Goal: Information Seeking & Learning: Learn about a topic

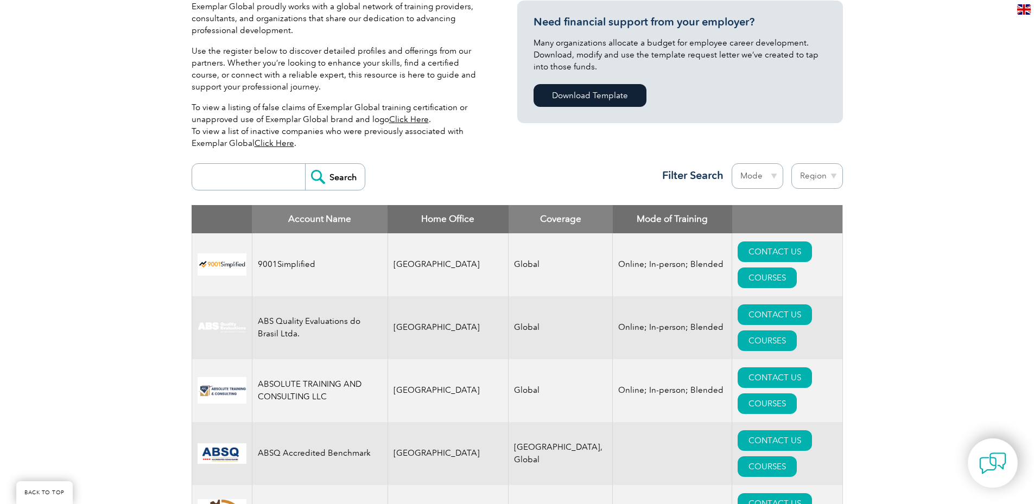
scroll to position [289, 0]
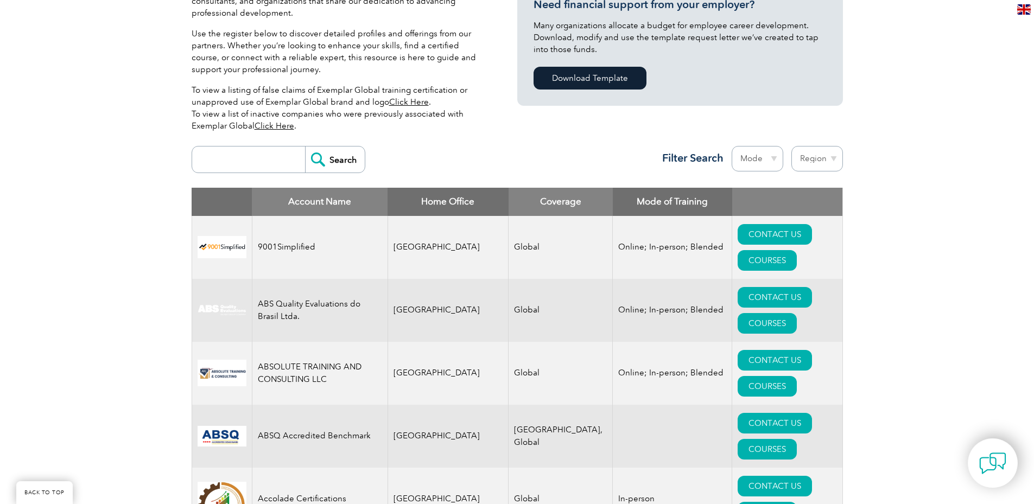
click at [773, 158] on select "Mode Online In-person Blended" at bounding box center [757, 159] width 52 height 26
click at [504, 140] on div "Exemplar Global proudly works with a global network of training providers, cons…" at bounding box center [355, 61] width 326 height 157
click at [257, 156] on input "search" at bounding box center [250, 159] width 107 height 26
type input "13849"
click at [305, 146] on input "Search" at bounding box center [335, 159] width 60 height 26
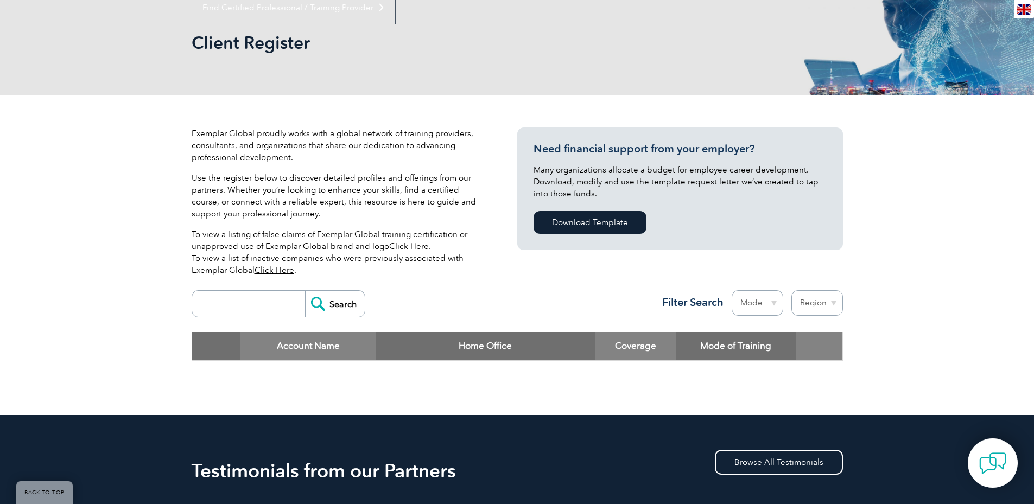
scroll to position [181, 0]
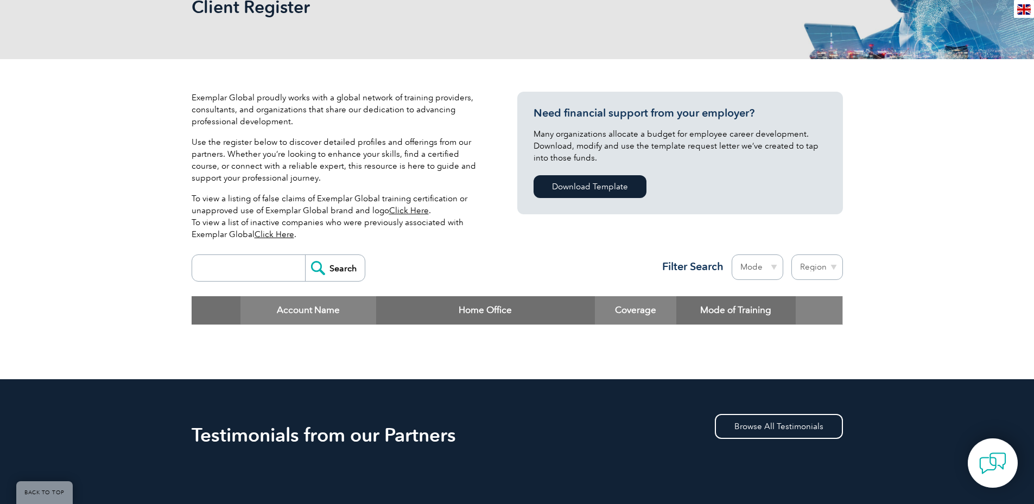
click at [273, 271] on input "search" at bounding box center [250, 268] width 107 height 26
type input "13849"
click at [470, 268] on div "13849 Search Region Australia Bahrain Bangladesh Brazil Canada Colombia Dominic…" at bounding box center [517, 272] width 651 height 47
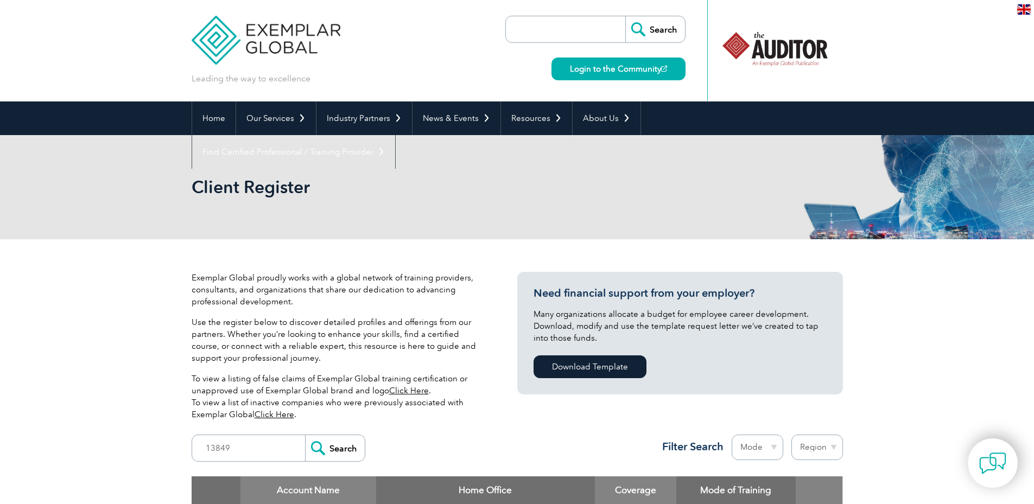
scroll to position [0, 0]
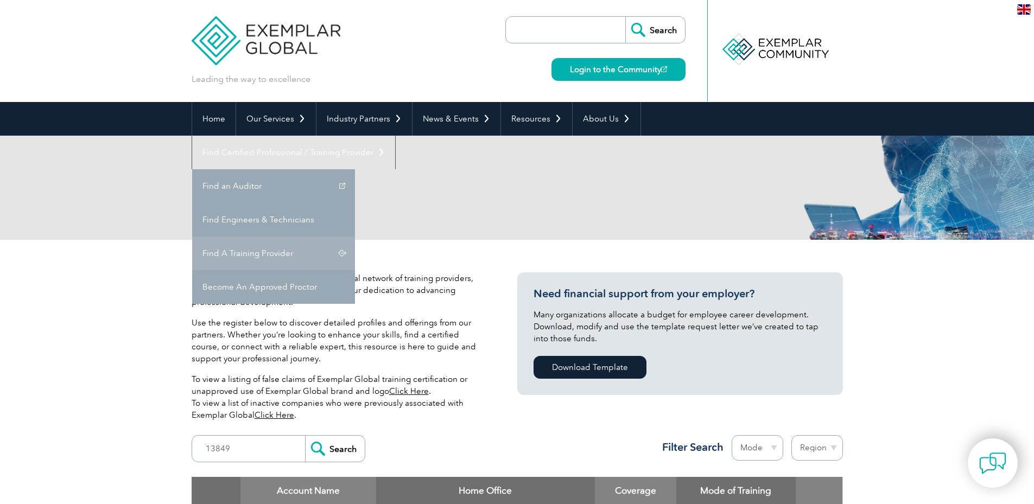
click at [355, 237] on link "Find A Training Provider" at bounding box center [273, 254] width 163 height 34
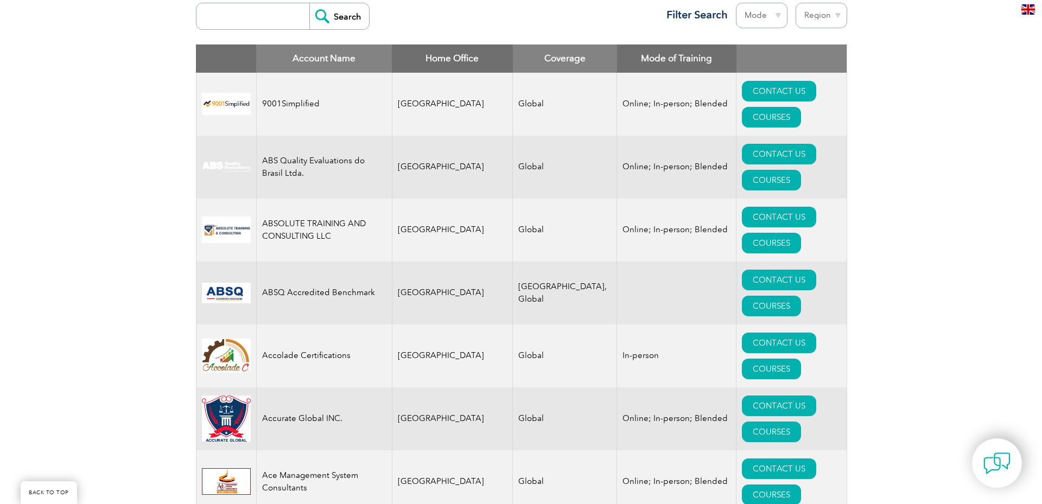
scroll to position [470, 0]
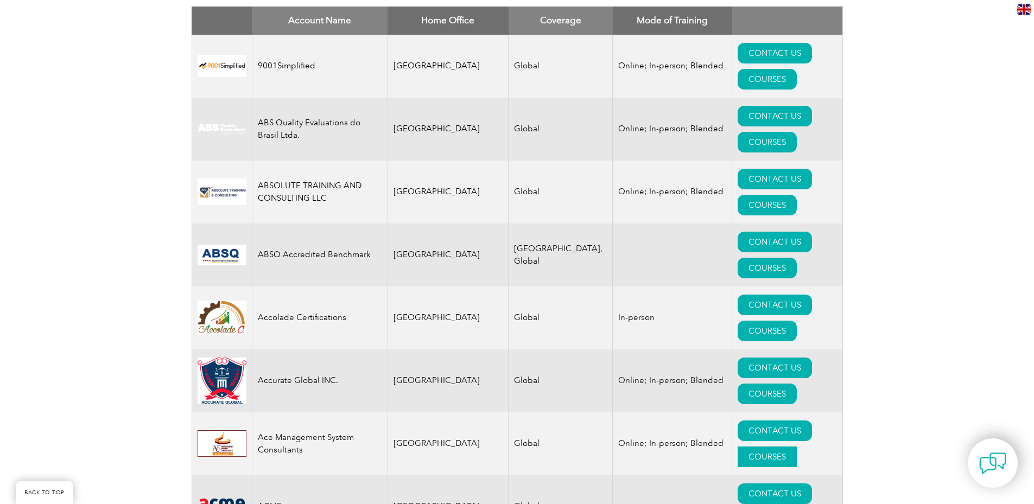
click at [796, 447] on link "COURSES" at bounding box center [766, 457] width 59 height 21
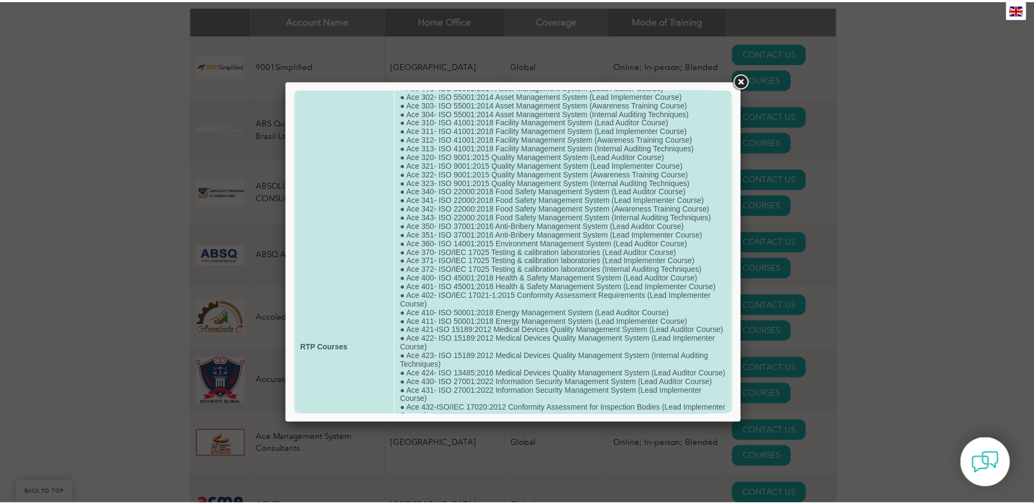
scroll to position [0, 0]
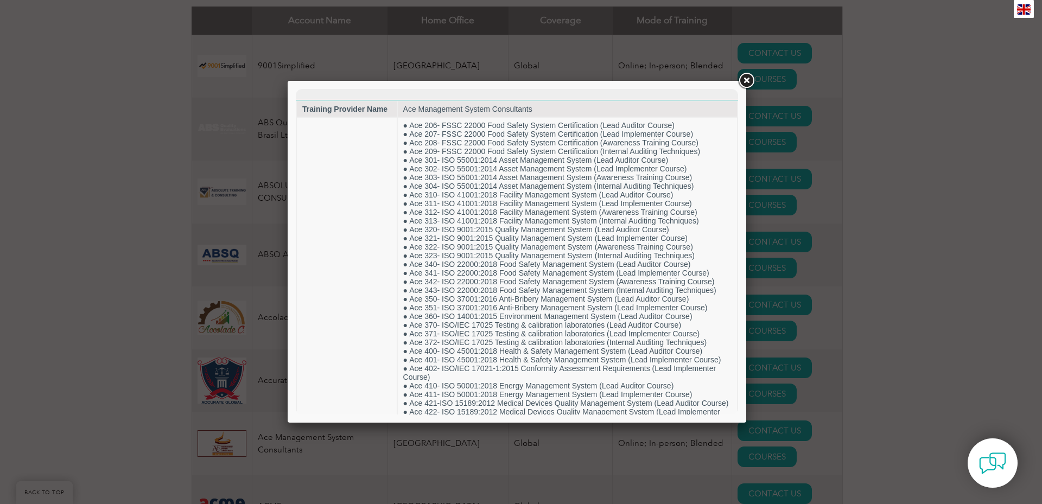
click at [749, 82] on link at bounding box center [746, 81] width 20 height 20
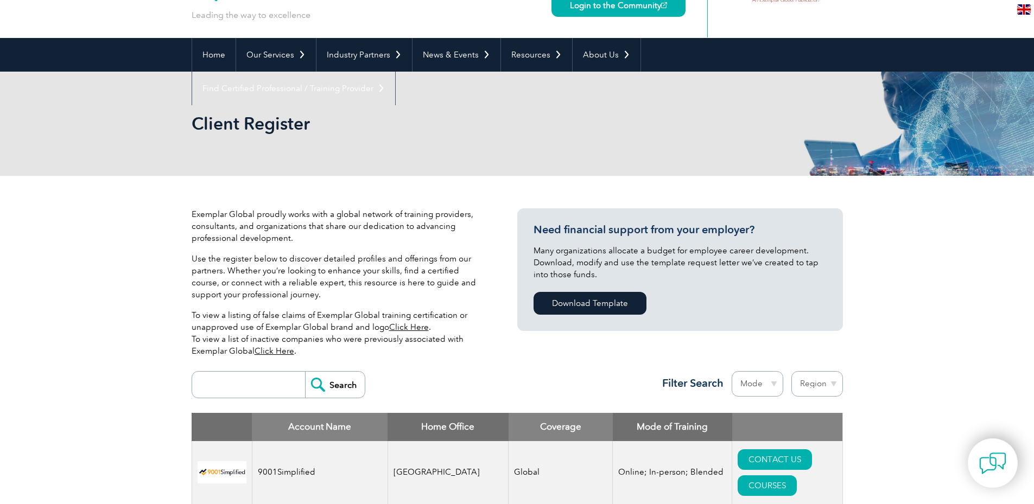
scroll to position [217, 0]
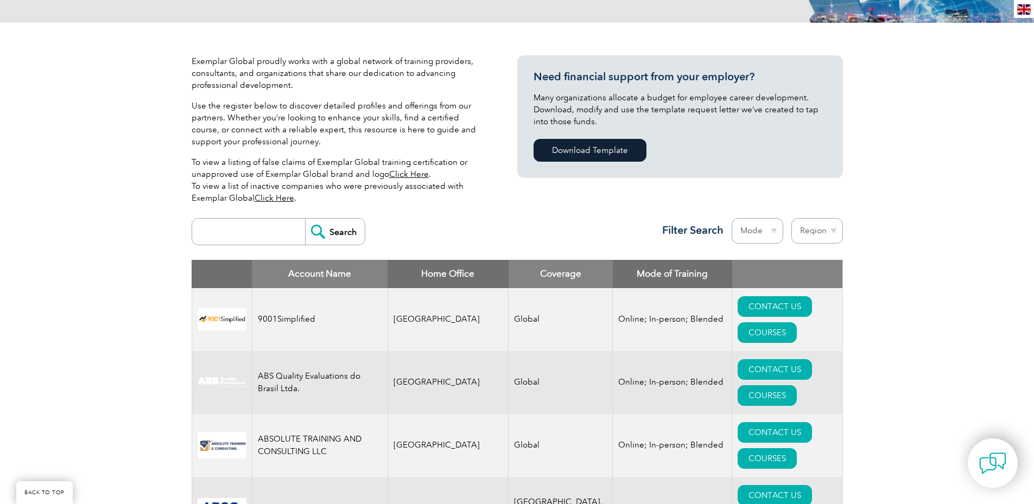
click at [255, 228] on input "search" at bounding box center [250, 232] width 107 height 26
type input "earth moving"
click at [305, 219] on input "Search" at bounding box center [335, 232] width 60 height 26
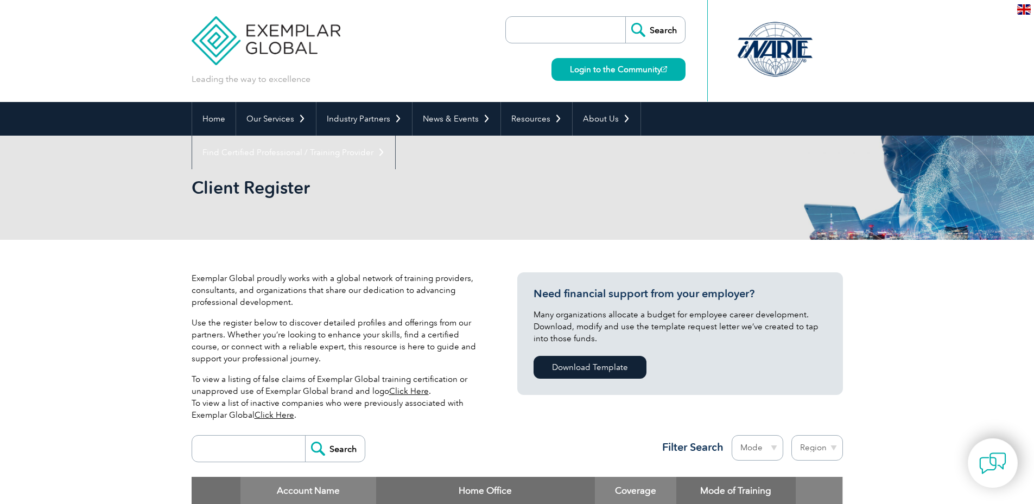
click at [445, 43] on div "Leading the way to excellence Search" at bounding box center [517, 51] width 651 height 102
click at [527, 34] on input "search" at bounding box center [568, 30] width 114 height 26
click at [496, 225] on div "Client Register" at bounding box center [517, 188] width 651 height 104
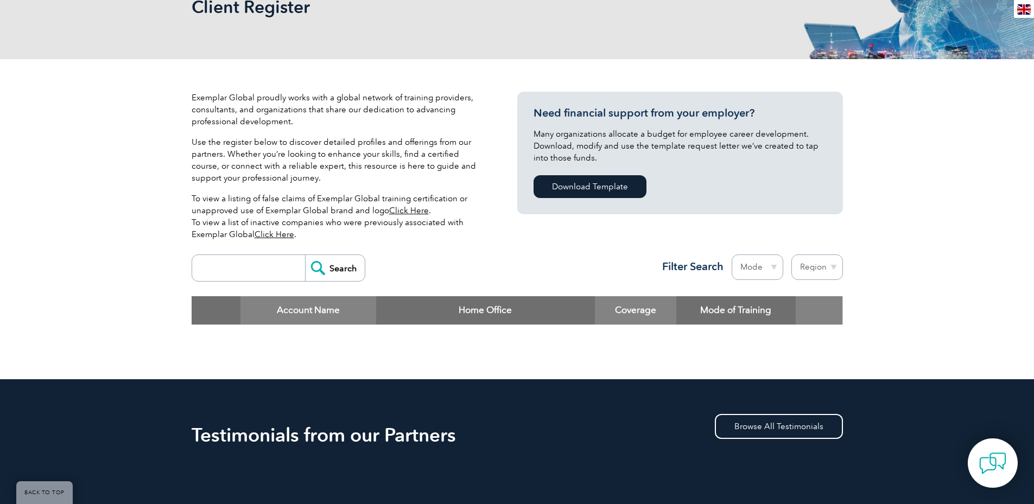
scroll to position [326, 0]
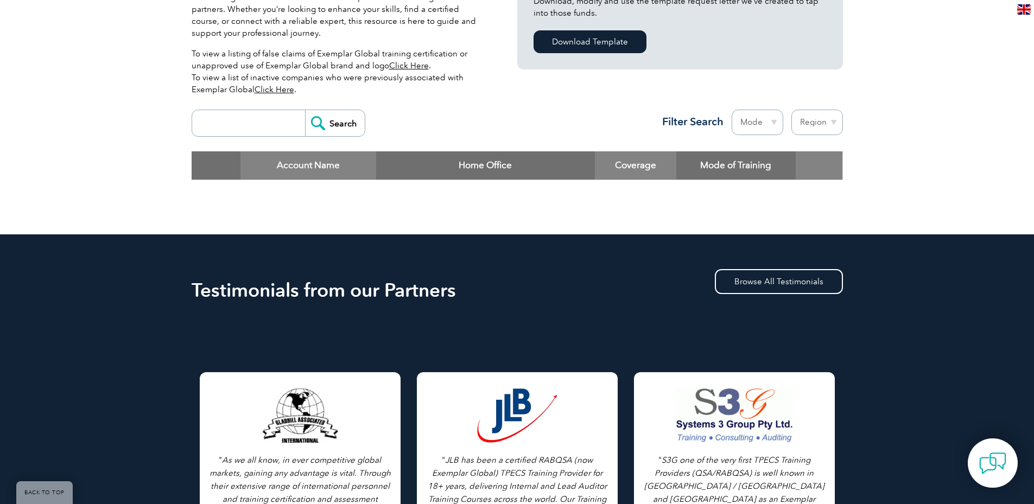
click at [281, 124] on input "search" at bounding box center [250, 123] width 107 height 26
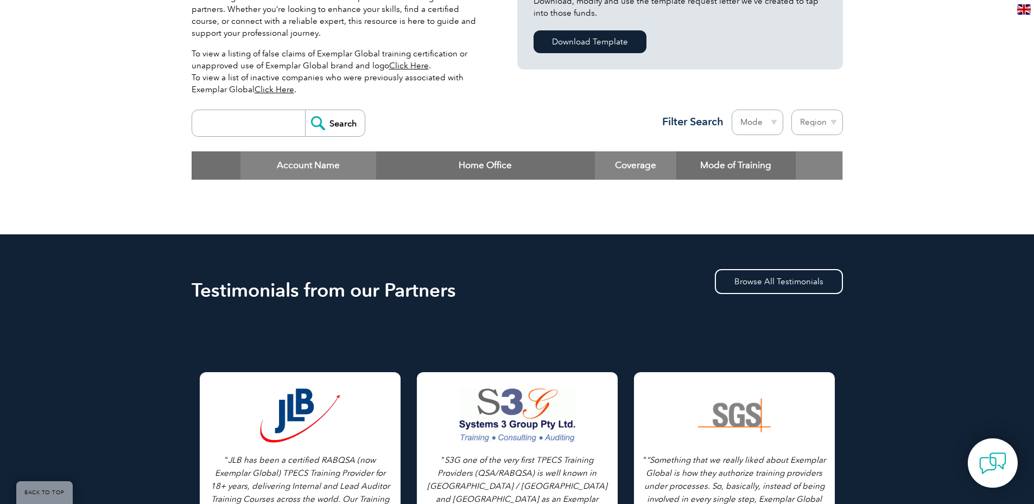
click at [84, 110] on div "Exemplar Global proudly works with a global network of training providers, cons…" at bounding box center [517, 74] width 1034 height 320
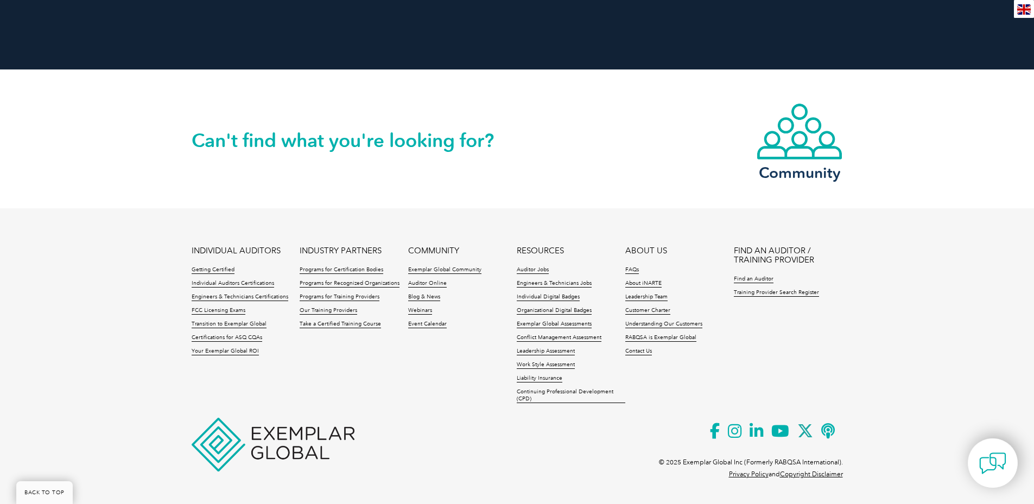
scroll to position [1027, 0]
click at [773, 292] on link "Training Provider Search Register" at bounding box center [776, 293] width 85 height 8
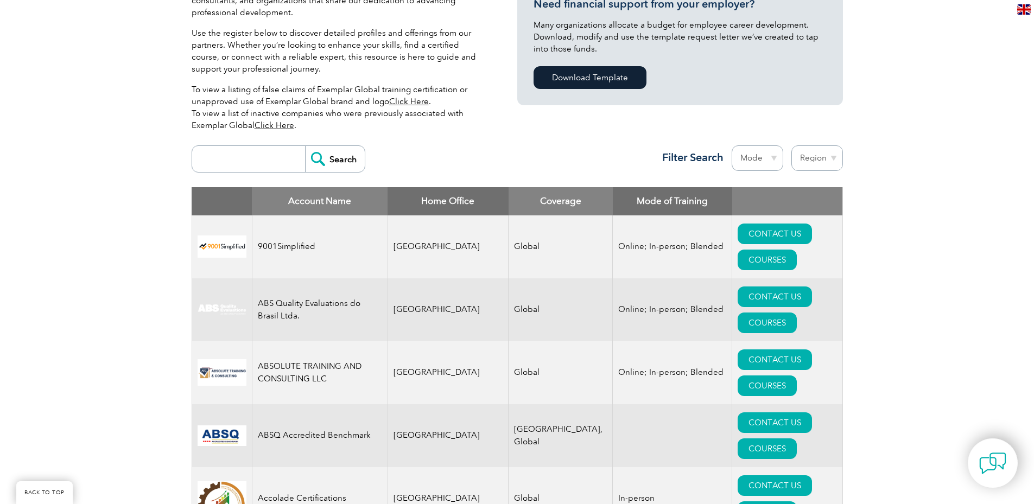
scroll to position [289, 0]
click at [770, 154] on select "Mode Online In-person Blended" at bounding box center [757, 159] width 52 height 26
click at [810, 160] on select "Region Australia Bahrain Bangladesh Brazil Canada Colombia Dominican Republic E…" at bounding box center [817, 159] width 52 height 26
select select "[GEOGRAPHIC_DATA]"
click at [791, 146] on select "Region Australia Bahrain Bangladesh Brazil Canada Colombia Dominican Republic E…" at bounding box center [817, 159] width 52 height 26
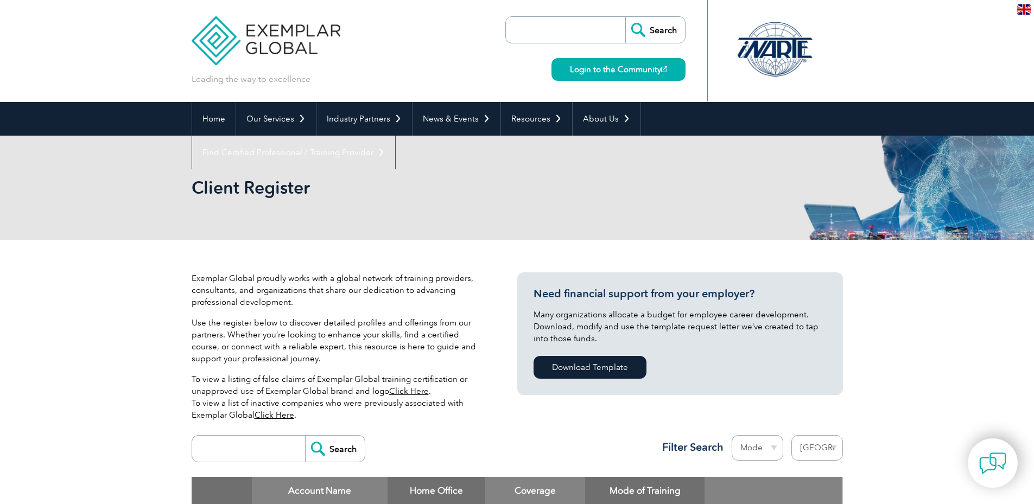
select select "[GEOGRAPHIC_DATA]"
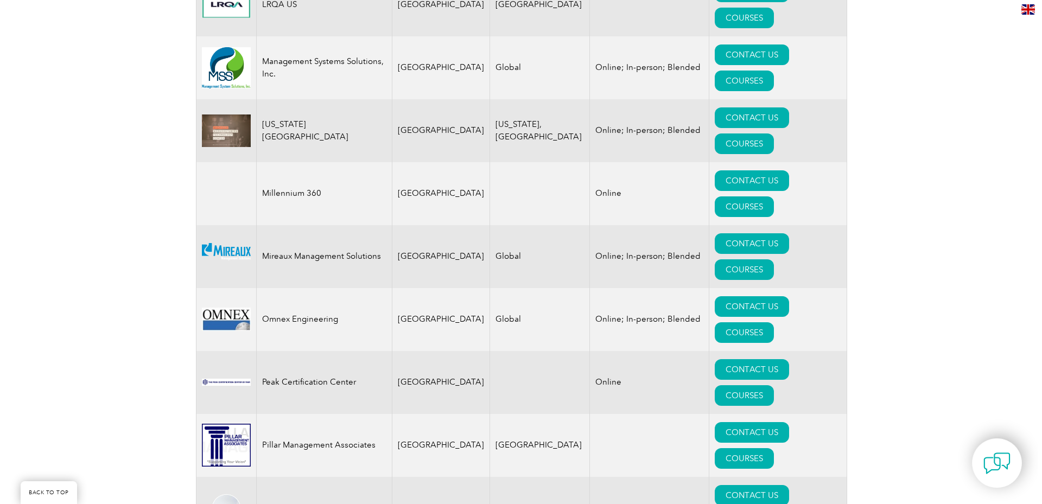
scroll to position [2098, 0]
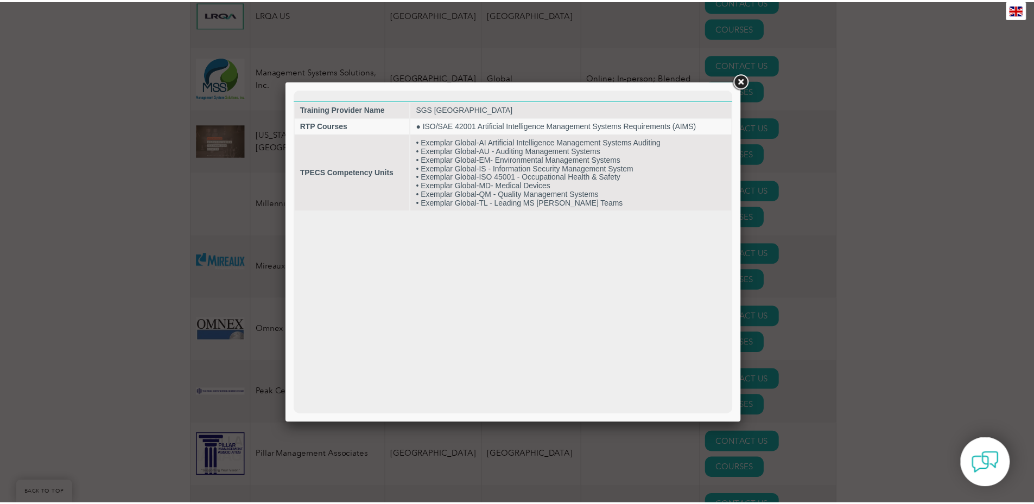
scroll to position [0, 0]
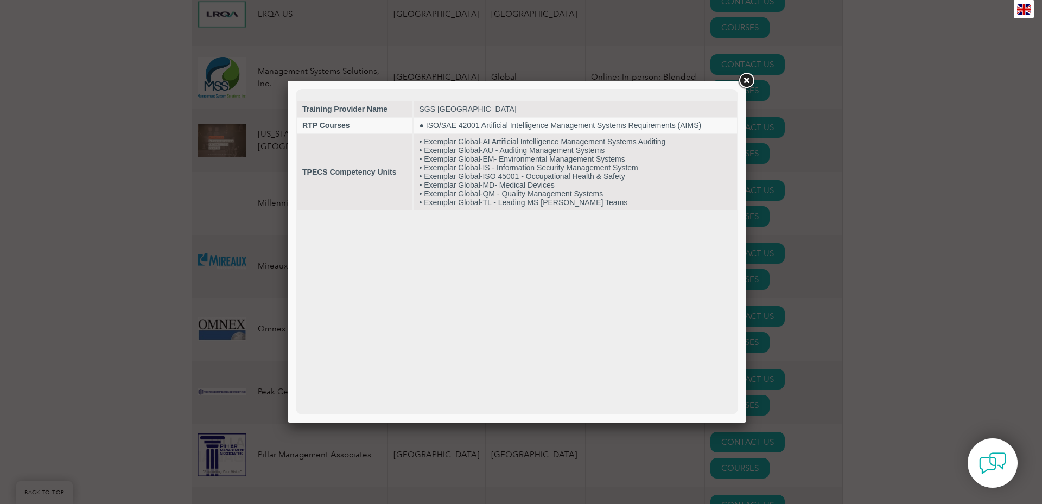
click at [747, 82] on link at bounding box center [746, 81] width 20 height 20
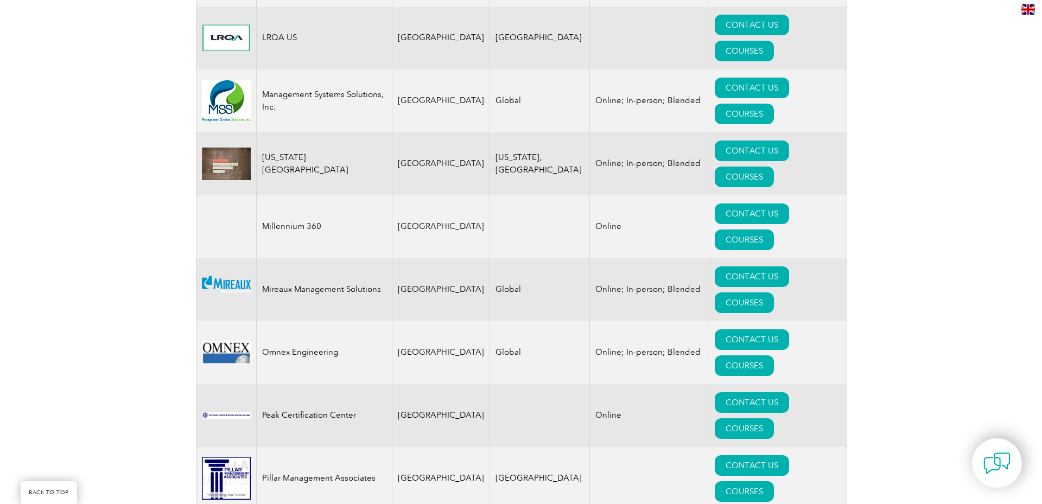
scroll to position [2062, 0]
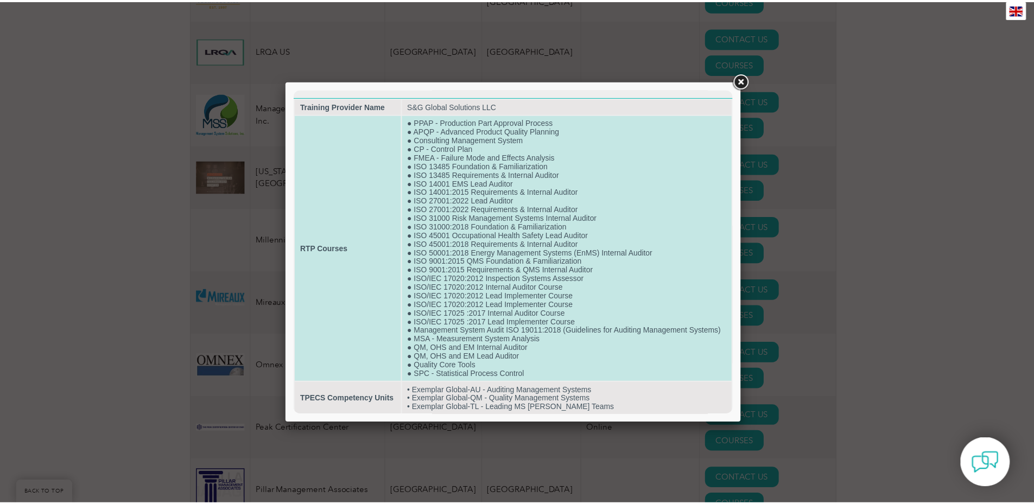
scroll to position [0, 0]
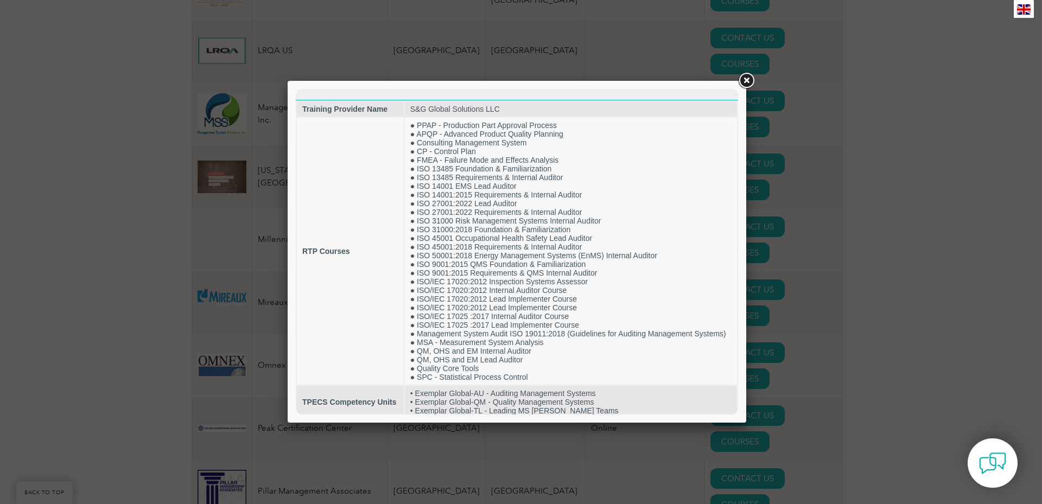
click at [748, 84] on link at bounding box center [746, 81] width 20 height 20
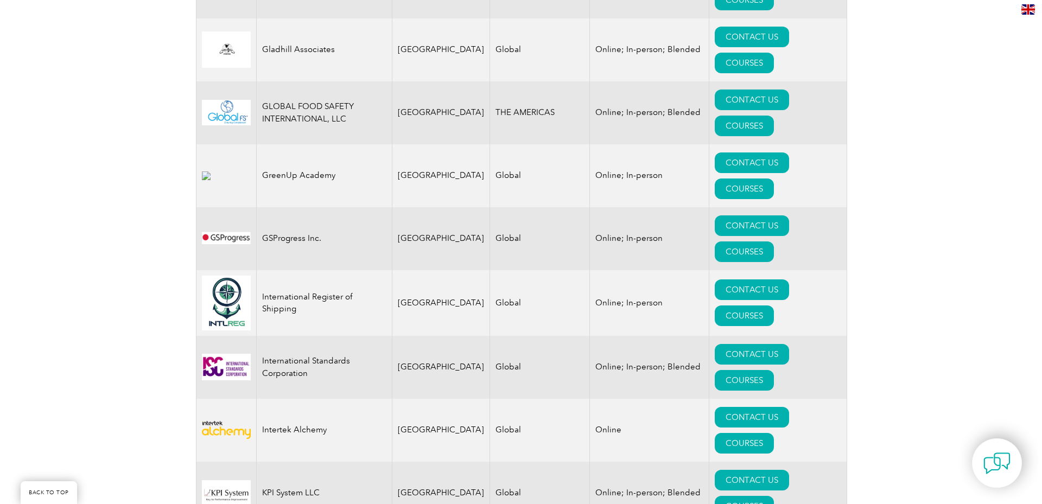
scroll to position [1447, 0]
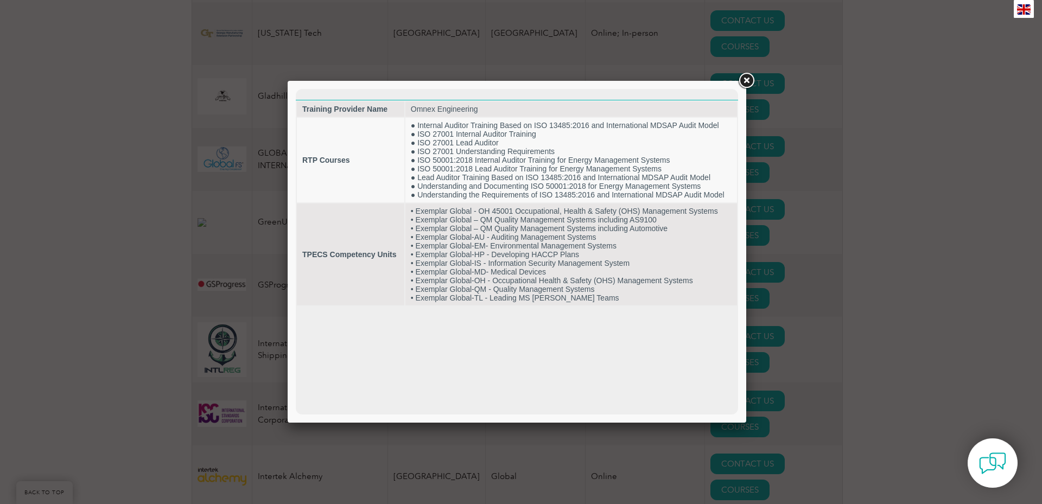
scroll to position [0, 0]
click at [745, 82] on link at bounding box center [746, 81] width 20 height 20
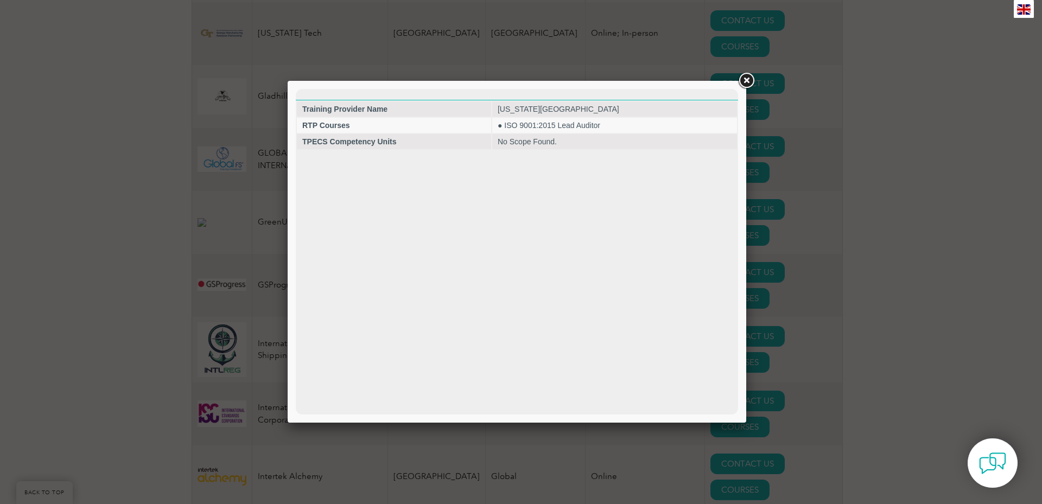
click at [743, 81] on link at bounding box center [746, 81] width 20 height 20
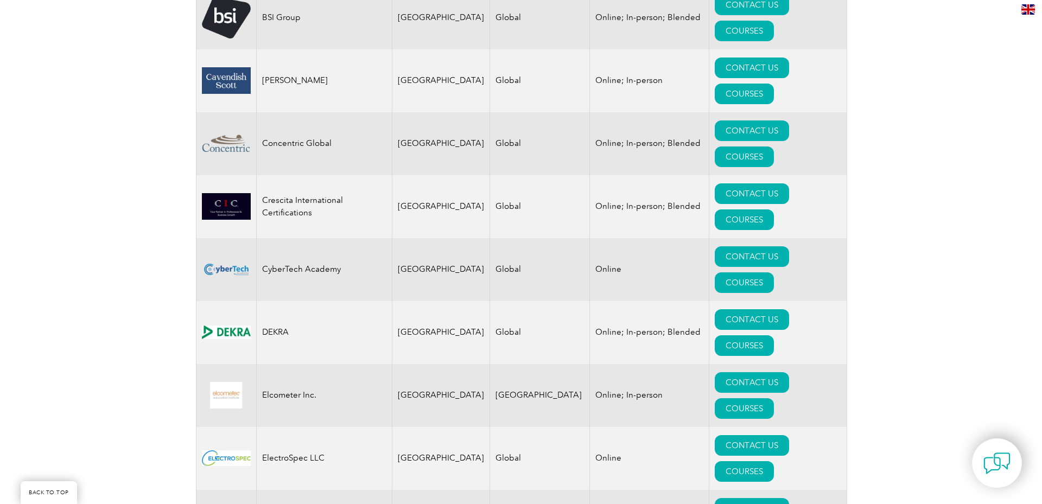
scroll to position [832, 0]
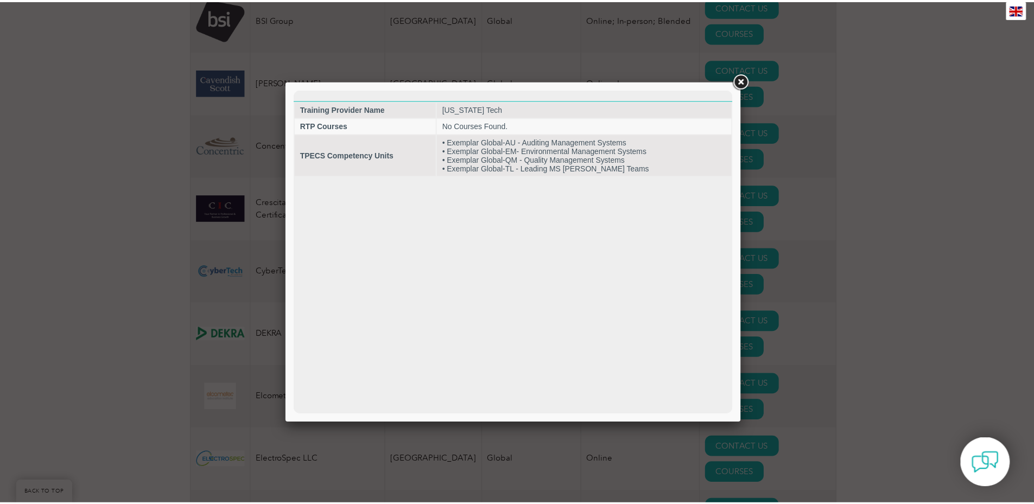
scroll to position [0, 0]
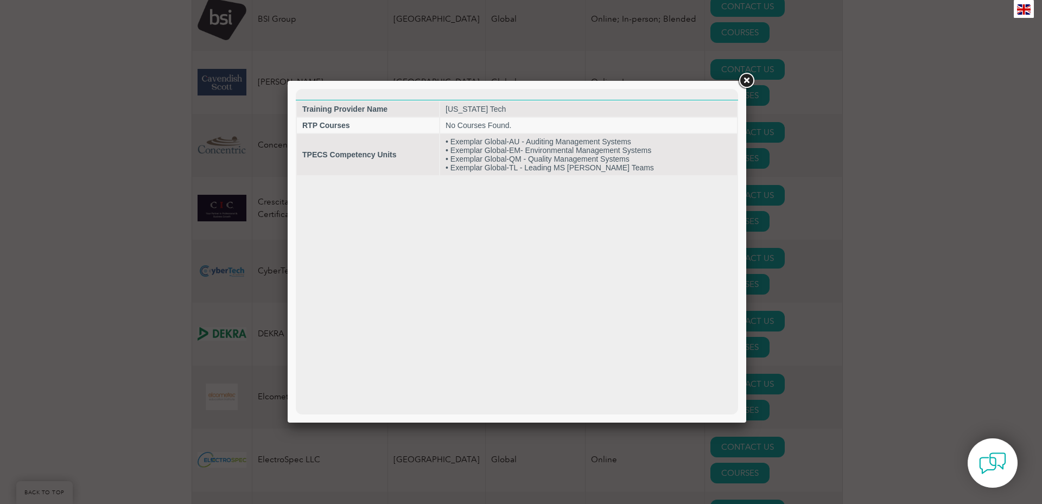
click at [744, 77] on link at bounding box center [746, 81] width 20 height 20
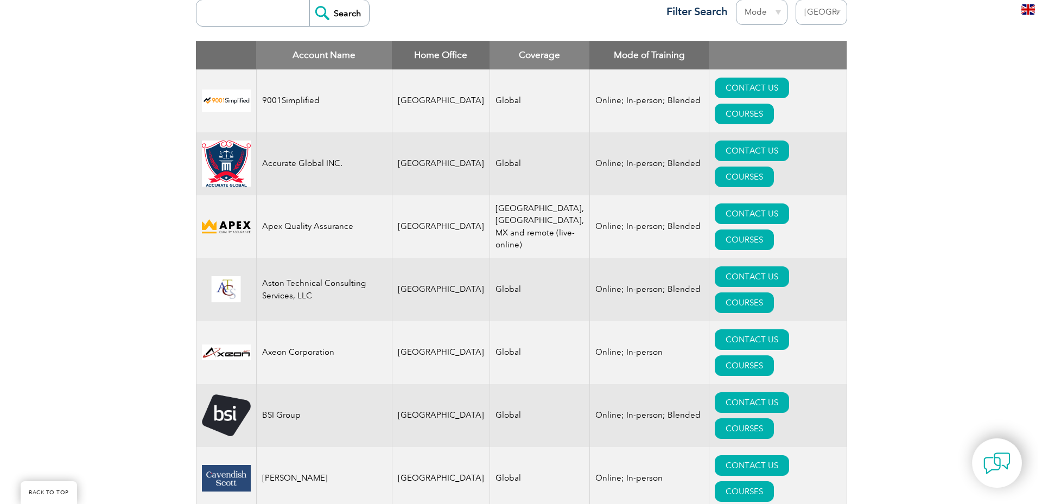
scroll to position [434, 0]
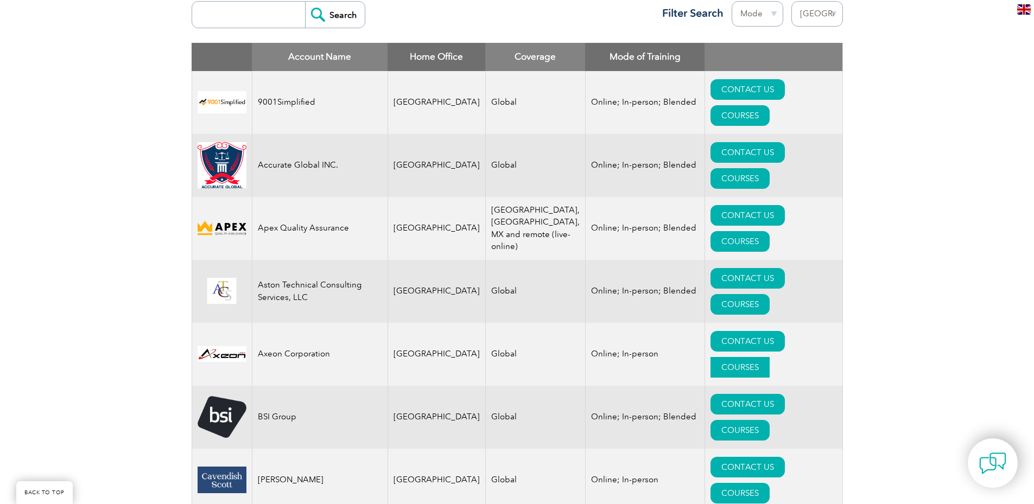
click at [767, 357] on link "COURSES" at bounding box center [739, 367] width 59 height 21
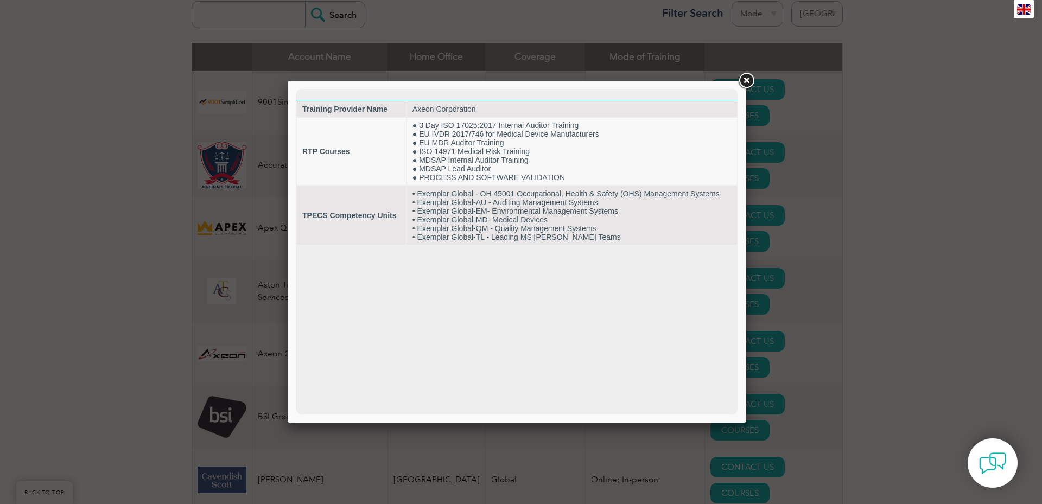
scroll to position [0, 0]
click at [749, 78] on link at bounding box center [746, 81] width 20 height 20
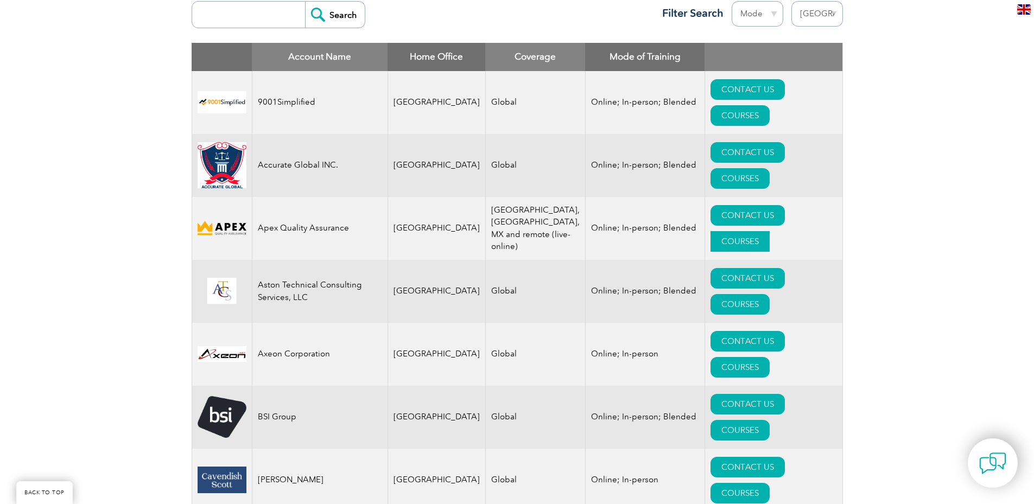
click at [769, 231] on link "COURSES" at bounding box center [739, 241] width 59 height 21
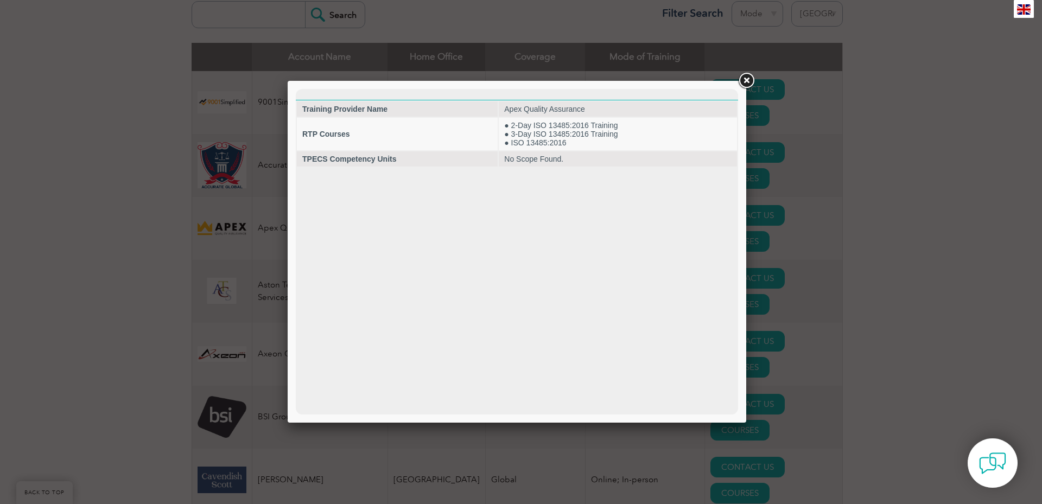
click at [743, 84] on link at bounding box center [746, 81] width 20 height 20
